Goal: Task Accomplishment & Management: Use online tool/utility

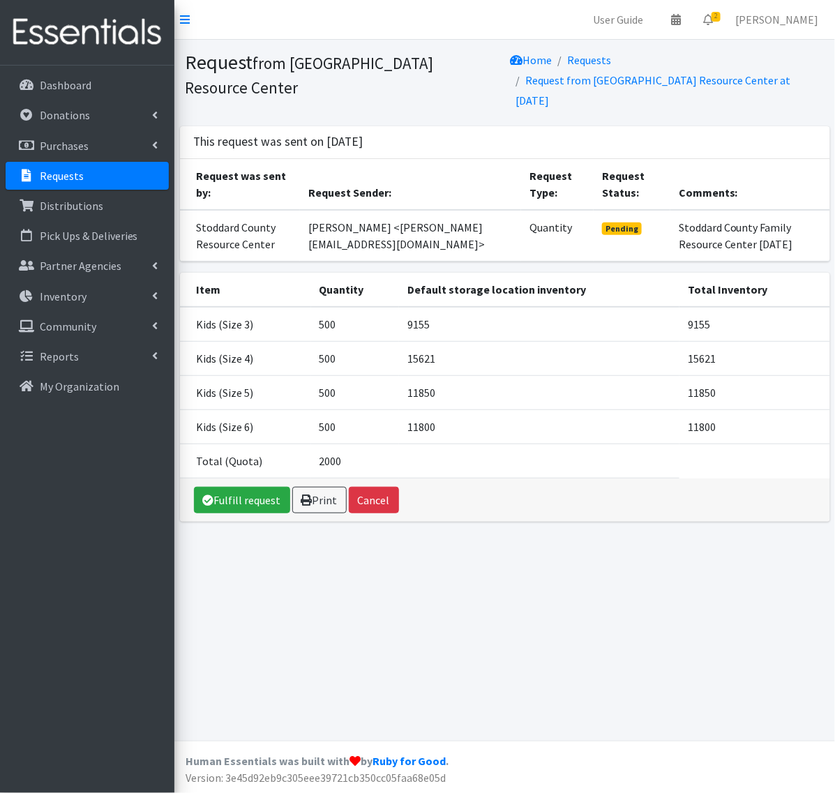
click at [100, 172] on link "Requests" at bounding box center [87, 176] width 163 height 28
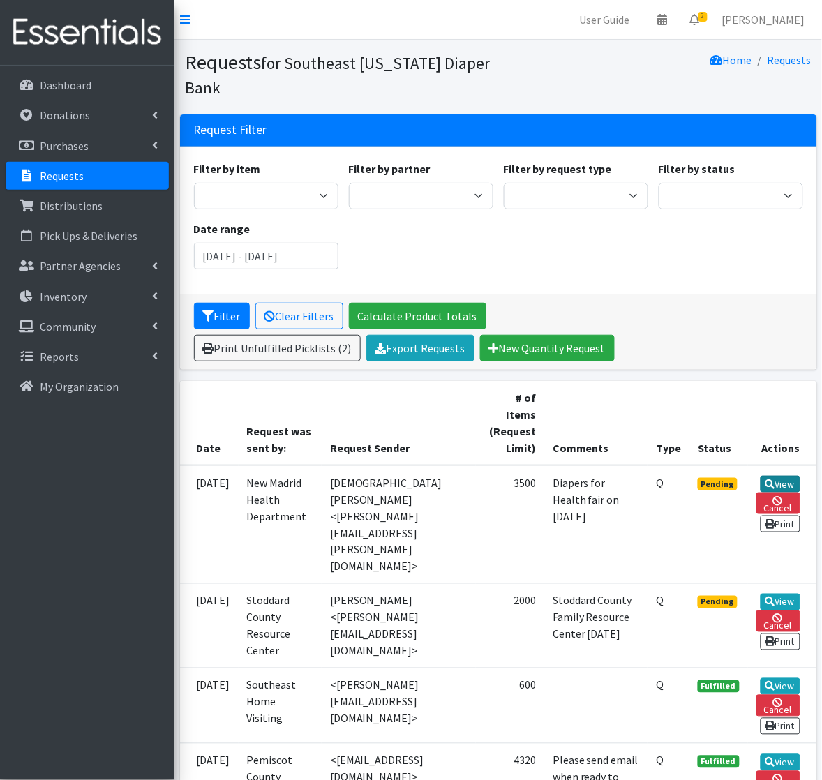
click at [789, 489] on link "View" at bounding box center [781, 484] width 40 height 17
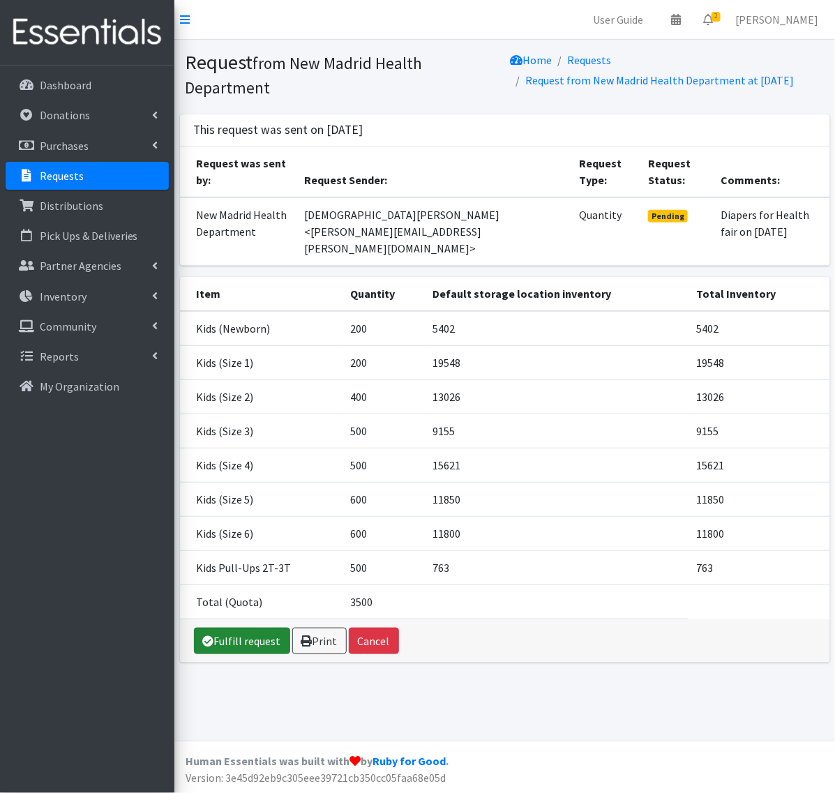
click at [248, 643] on link "Fulfill request" at bounding box center [242, 641] width 96 height 27
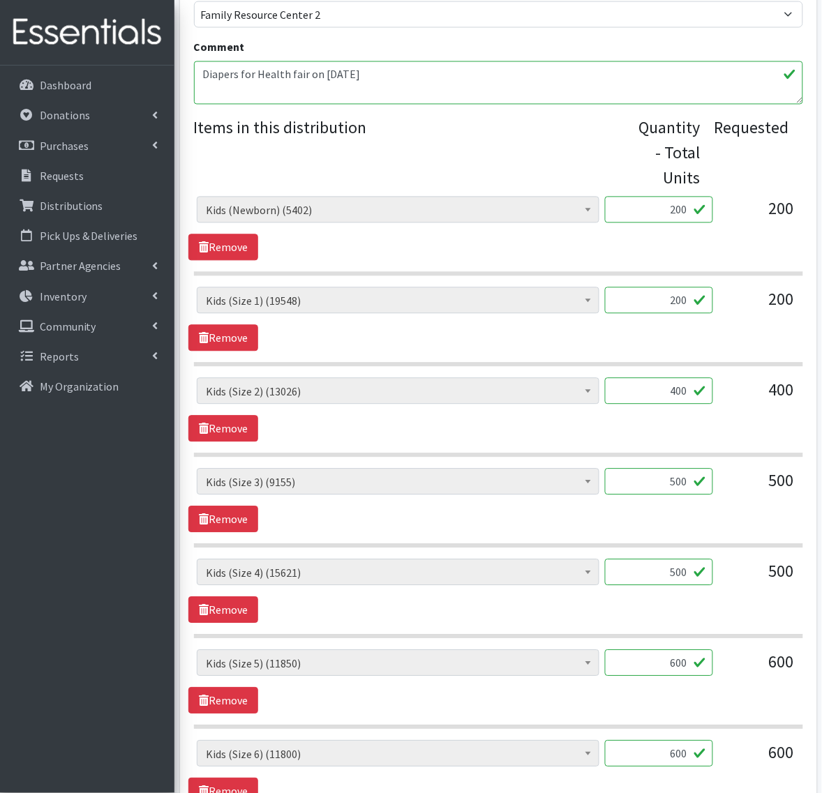
scroll to position [523, 0]
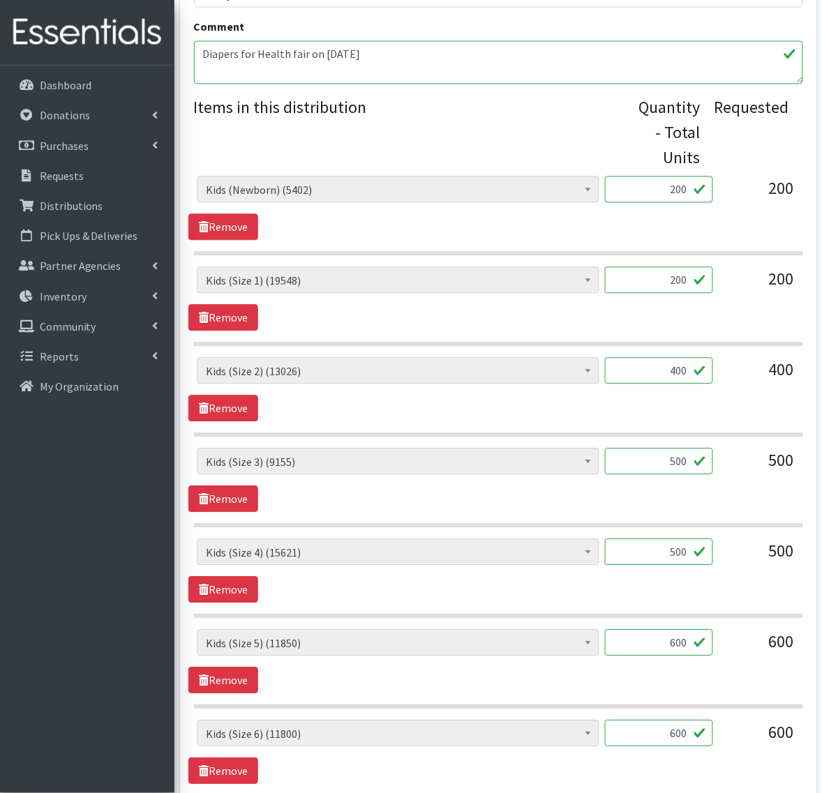
drag, startPoint x: 768, startPoint y: 465, endPoint x: 814, endPoint y: 463, distance: 46.1
click at [814, 463] on div "Partner * ASPIRE WOMEN'S CENTER [GEOGRAPHIC_DATA] Start Birthright of [GEOGRAPH…" at bounding box center [498, 322] width 637 height 1371
click at [666, 559] on input "500" at bounding box center [659, 552] width 108 height 27
drag, startPoint x: 682, startPoint y: 465, endPoint x: 825, endPoint y: 452, distance: 142.9
click at [820, 456] on div "Partner * ASPIRE WOMEN'S CENTER Bell City Head Start Birthright of Cape & Marbl…" at bounding box center [498, 328] width 648 height 1382
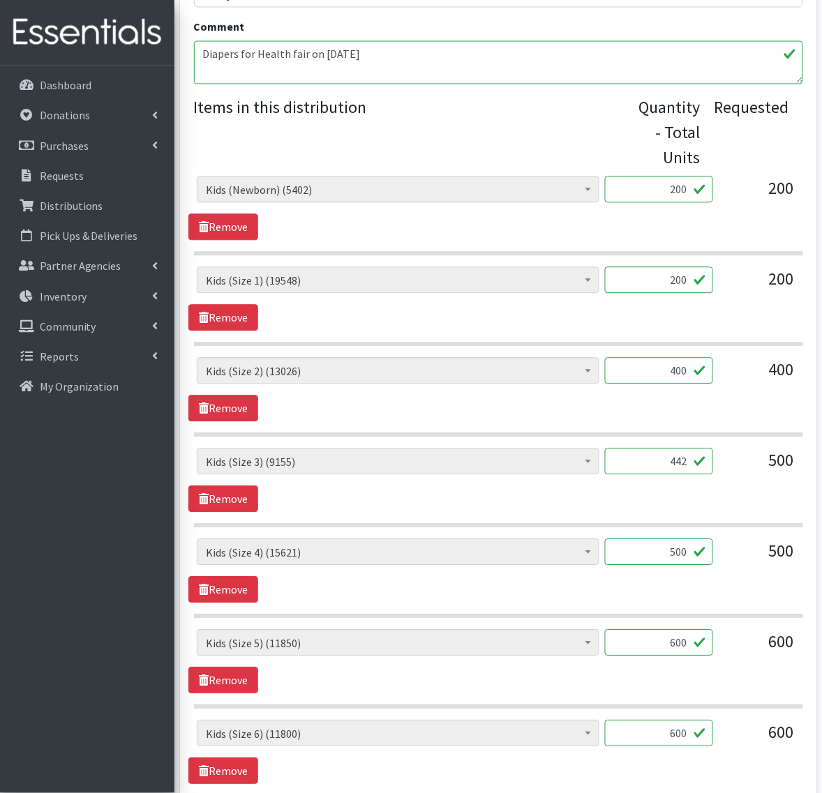
type input "442"
drag, startPoint x: 663, startPoint y: 551, endPoint x: 925, endPoint y: 569, distance: 262.3
click at [821, 569] on html "User Guide 0 Pick-ups remaining this week View Calendar 1 1 Requests 0 Partner …" at bounding box center [411, 274] width 822 height 1595
type input "600"
drag, startPoint x: 682, startPoint y: 654, endPoint x: 877, endPoint y: 671, distance: 195.5
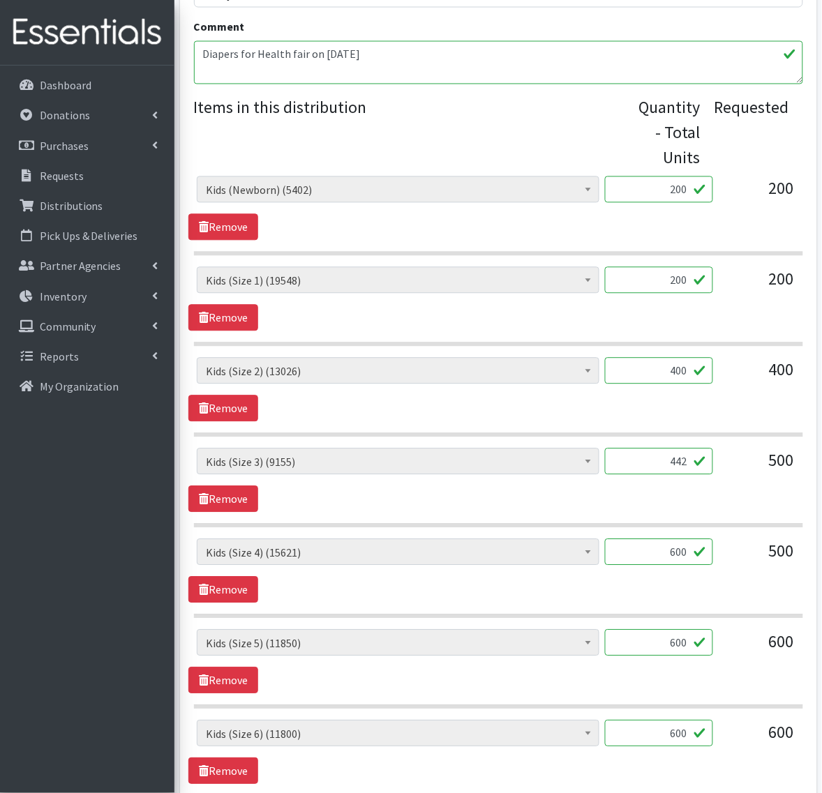
click at [821, 671] on html "User Guide 0 Pick-ups remaining this week View Calendar 1 1 Requests 0 Partner …" at bounding box center [411, 274] width 822 height 1595
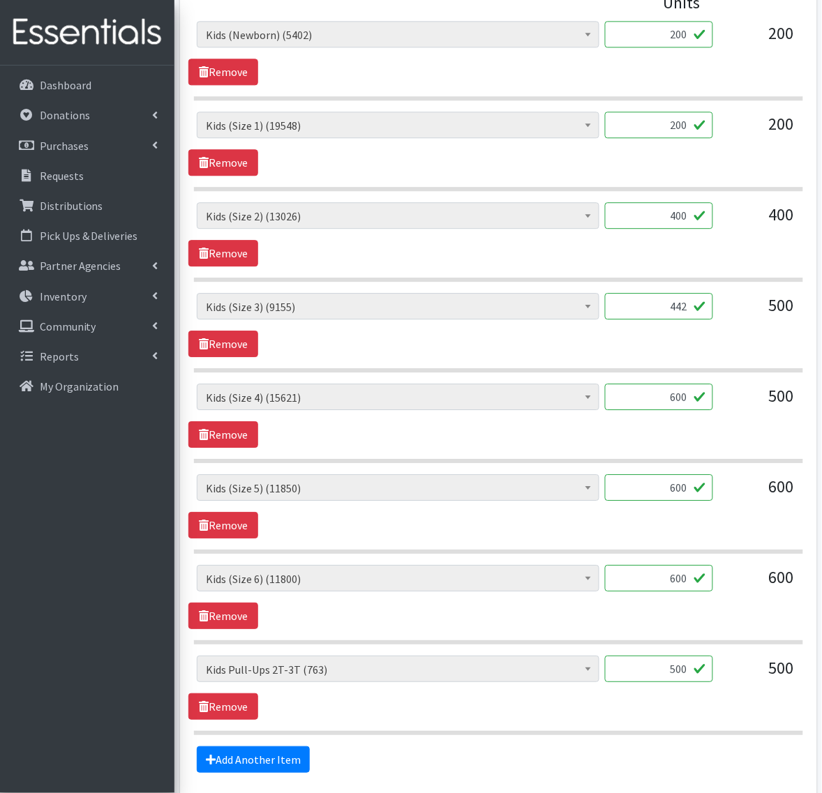
scroll to position [807, 0]
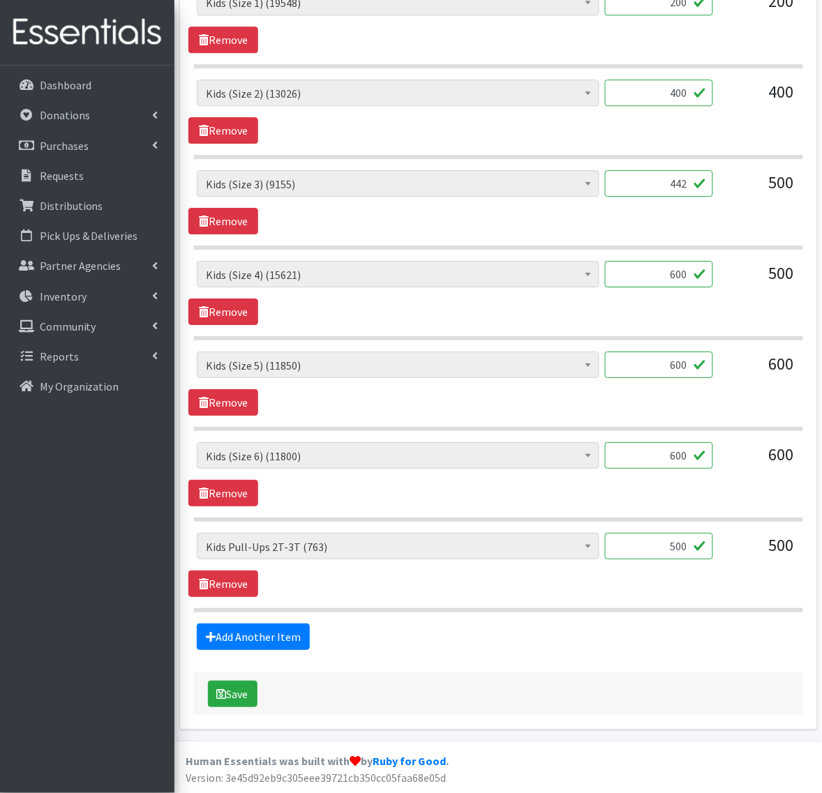
drag, startPoint x: 666, startPoint y: 538, endPoint x: 914, endPoint y: 620, distance: 260.8
type input "32"
click at [272, 639] on link "Add Another Item" at bounding box center [253, 637] width 113 height 27
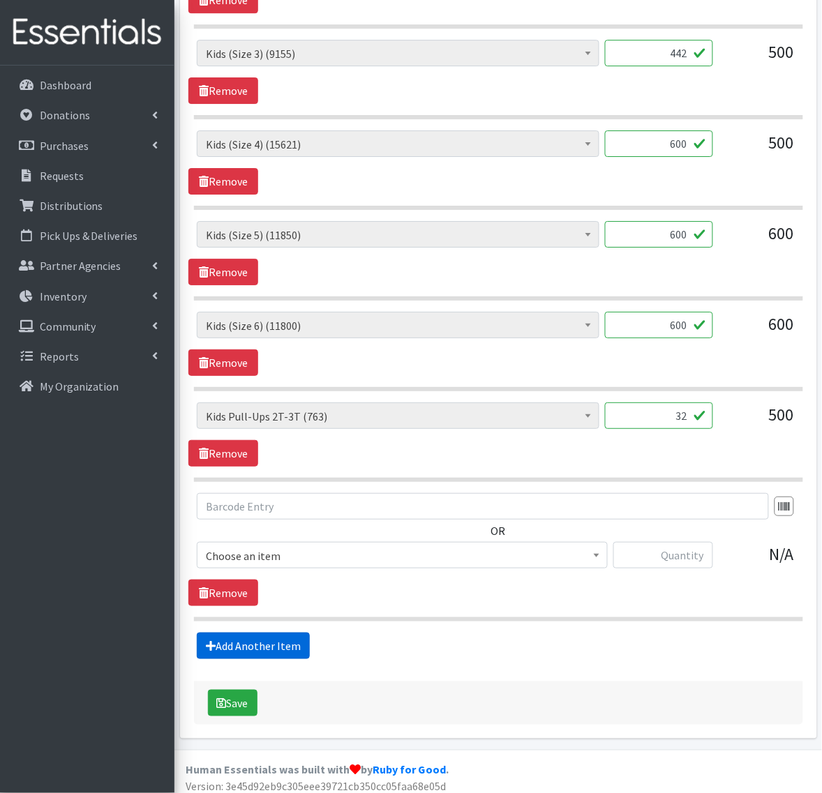
scroll to position [946, 0]
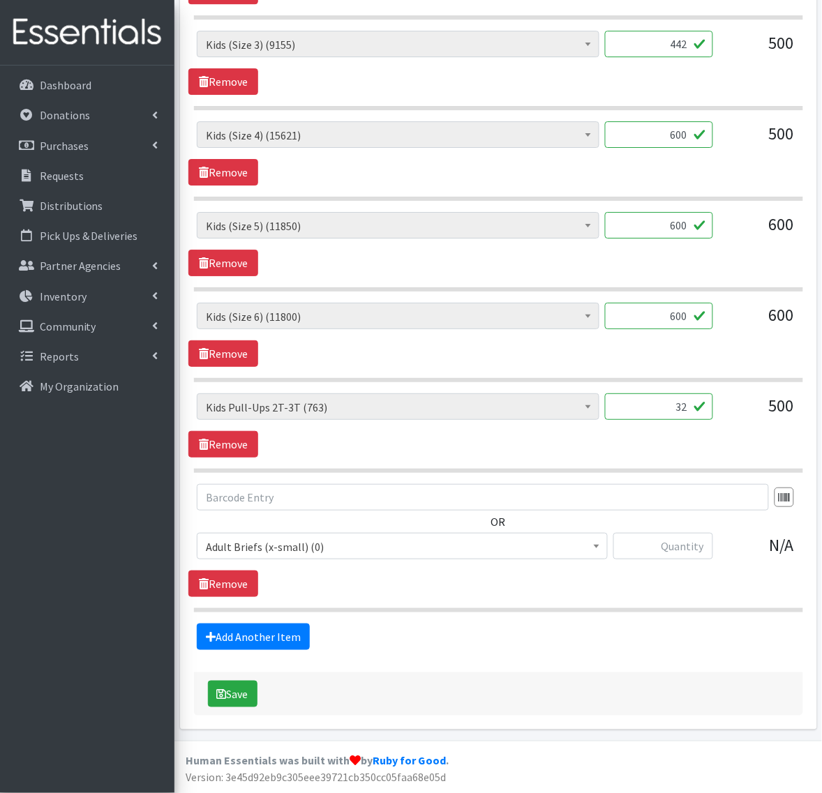
click at [260, 549] on span "Adult Briefs (x-small) (0)" at bounding box center [402, 547] width 393 height 20
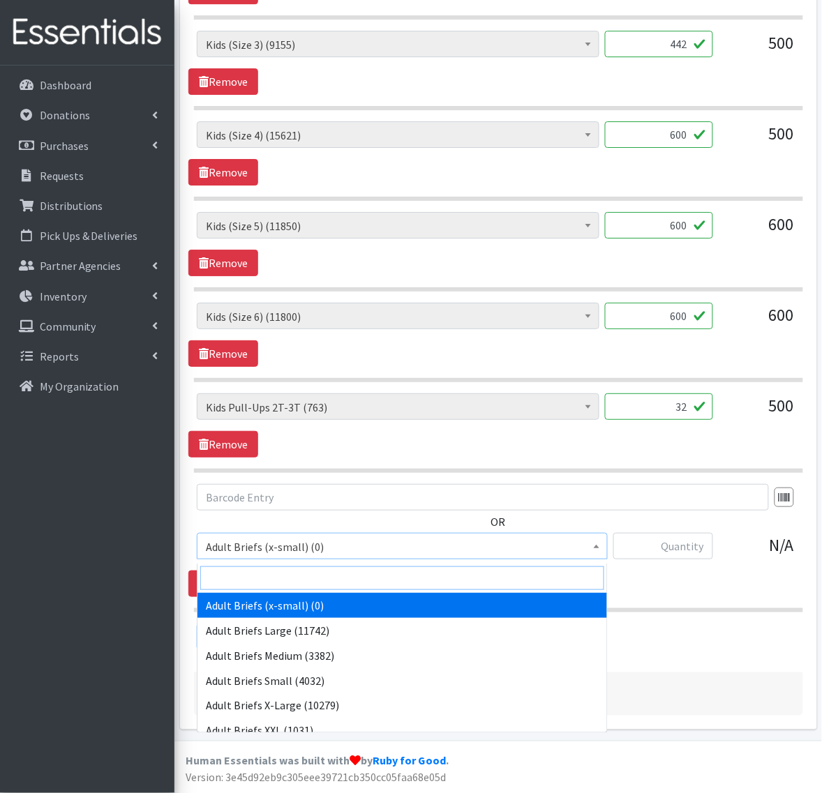
click at [272, 581] on input "search" at bounding box center [402, 579] width 404 height 24
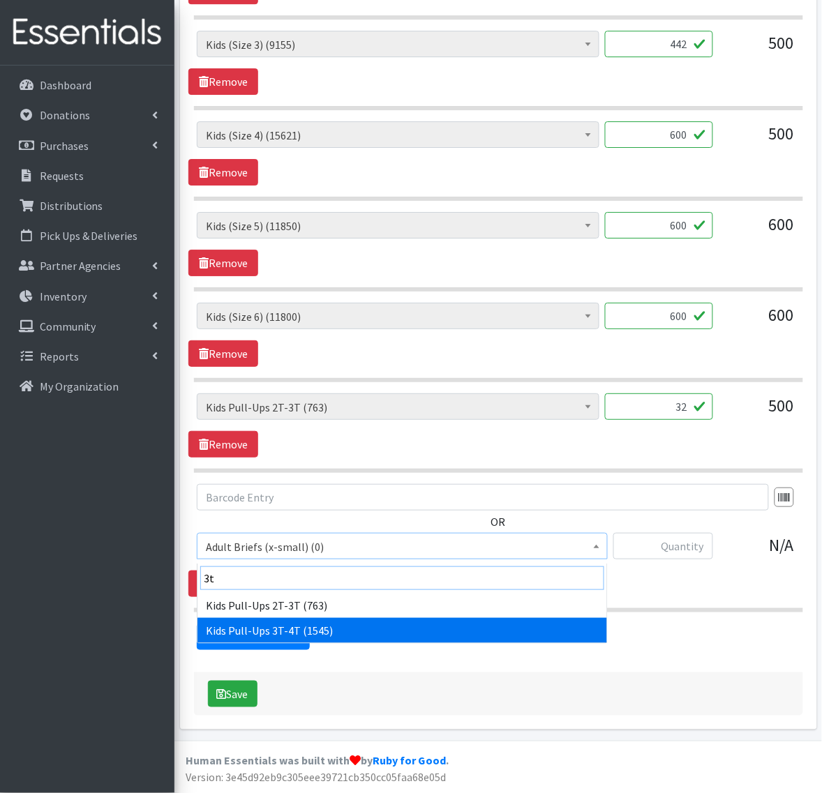
type input "3t"
select select "354"
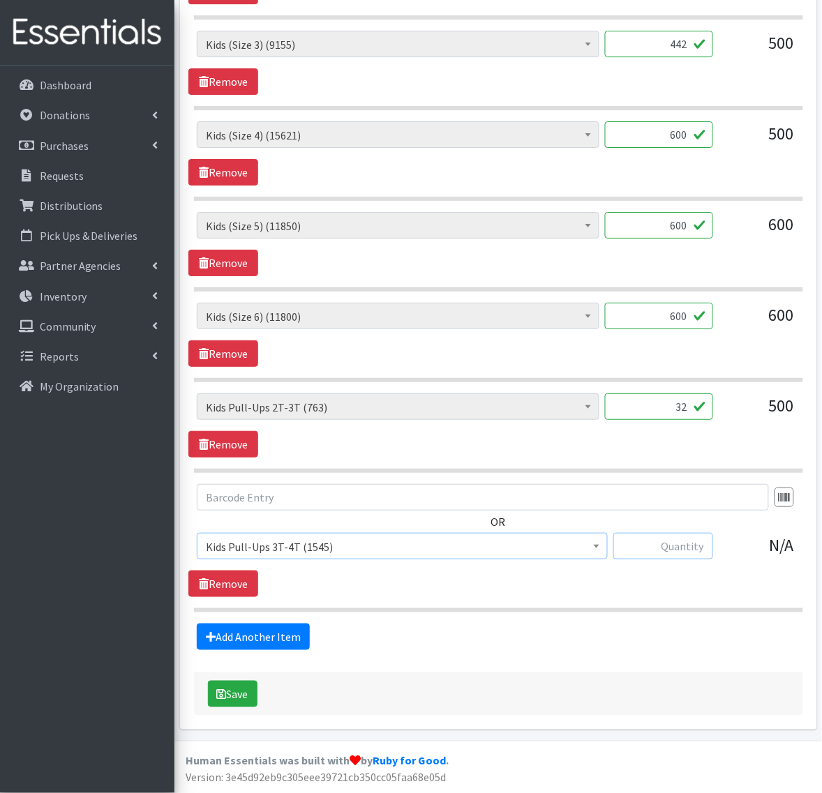
click at [664, 534] on input "text" at bounding box center [663, 546] width 100 height 27
type input "460"
click at [228, 693] on button "Save" at bounding box center [233, 694] width 50 height 27
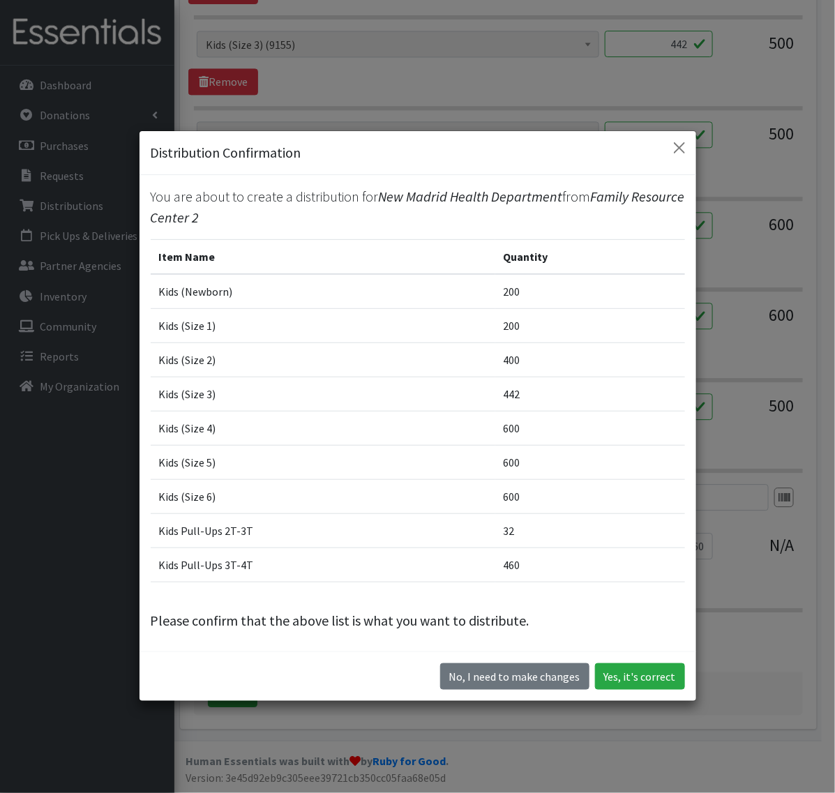
click at [630, 662] on div "No, I need to make changes Yes, it's correct" at bounding box center [418, 677] width 557 height 50
click at [630, 674] on button "Yes, it's correct" at bounding box center [640, 677] width 90 height 27
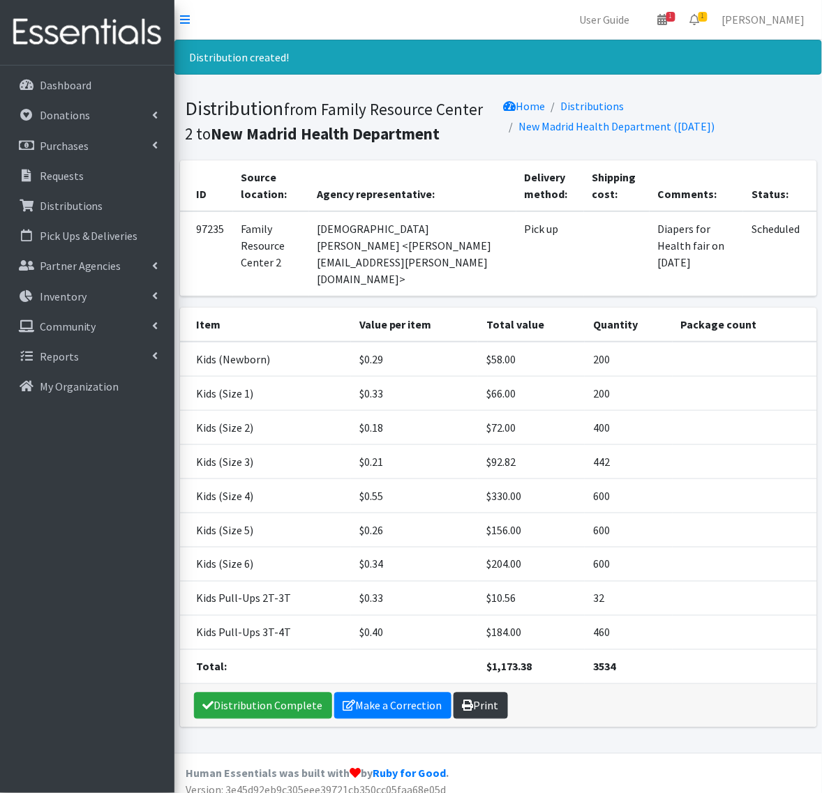
click at [463, 701] on icon at bounding box center [468, 706] width 11 height 11
